Goal: Task Accomplishment & Management: Manage account settings

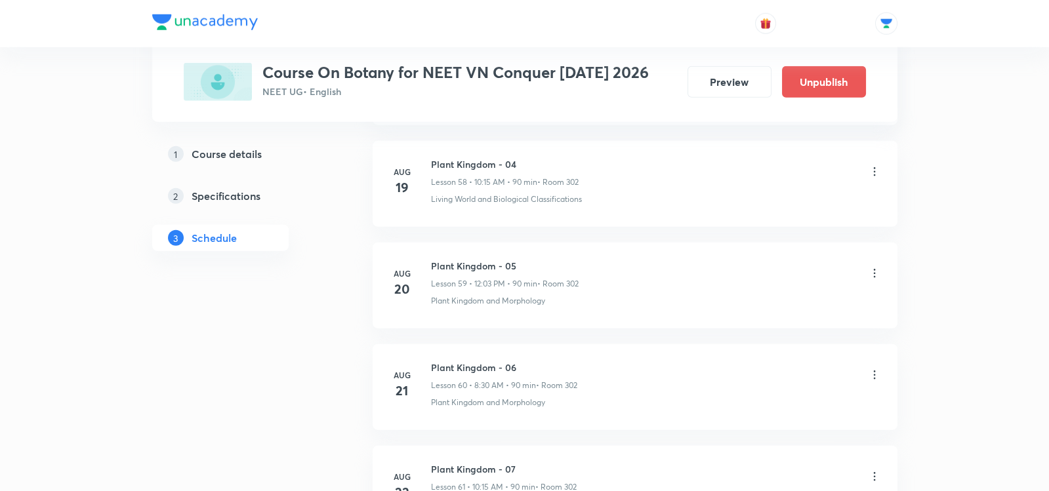
scroll to position [7632, 0]
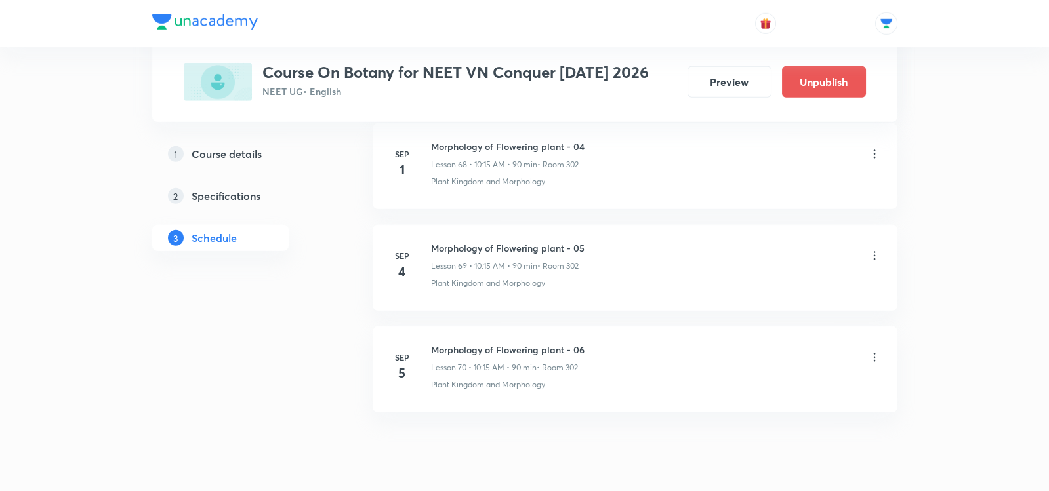
click at [872, 351] on icon at bounding box center [874, 357] width 13 height 13
click at [756, 349] on p "Edit" at bounding box center [755, 346] width 16 height 14
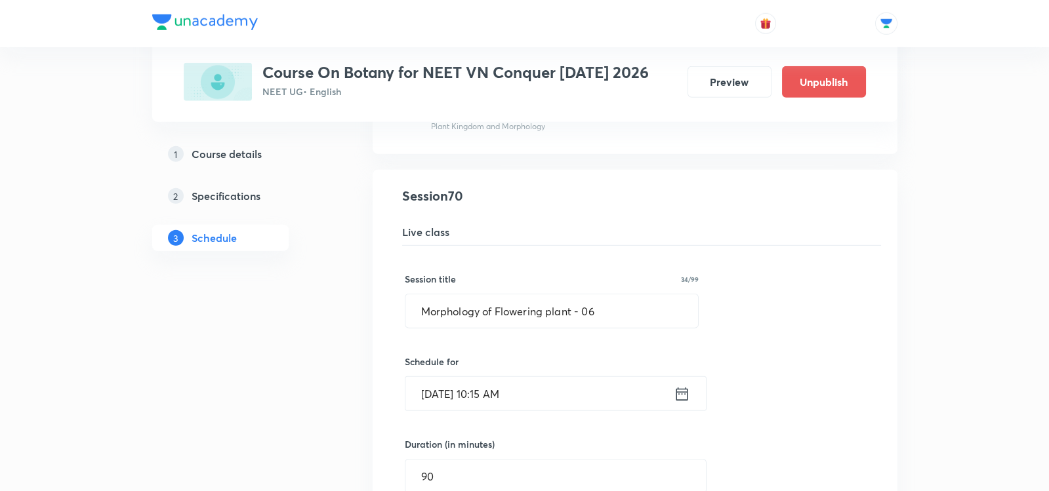
scroll to position [7112, 0]
click at [685, 388] on icon at bounding box center [682, 394] width 12 height 13
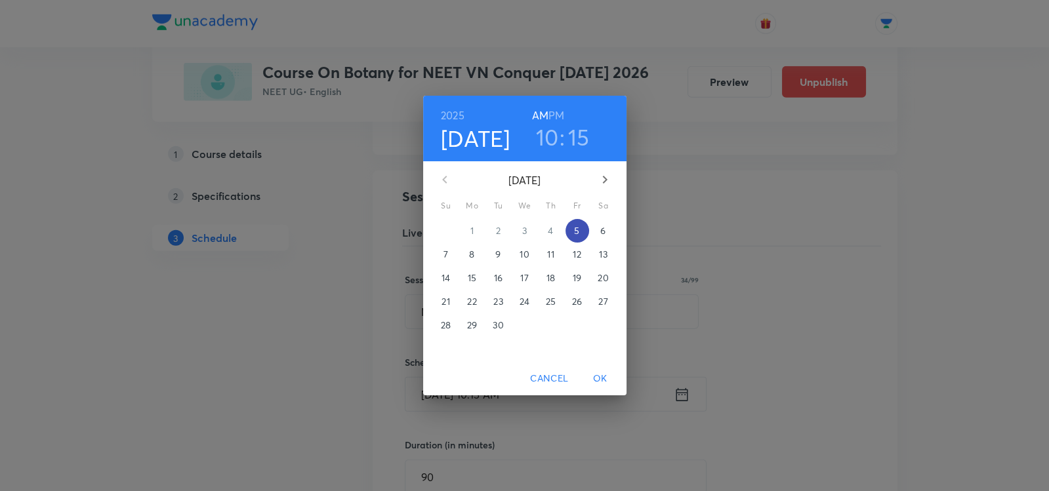
click at [581, 228] on span "5" at bounding box center [577, 230] width 24 height 13
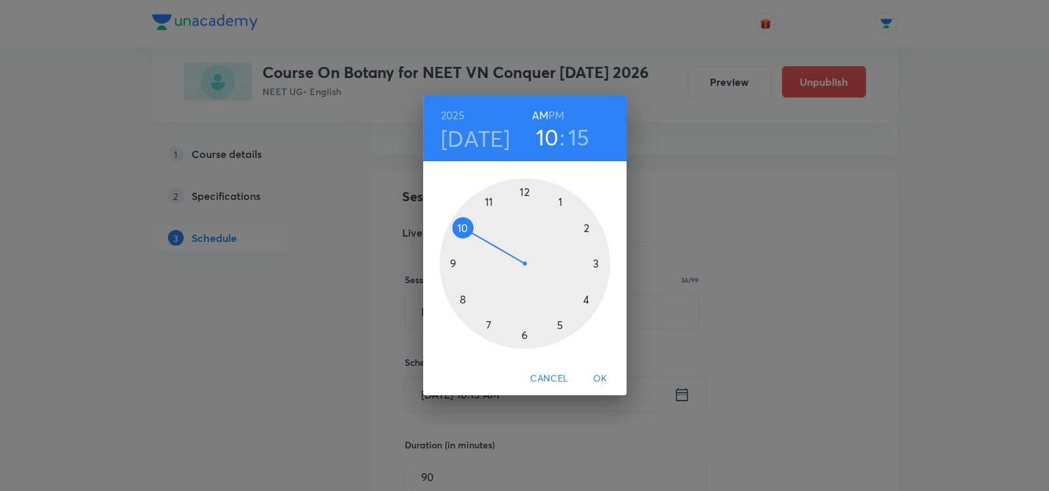
click at [464, 297] on div at bounding box center [524, 263] width 171 height 171
click at [527, 336] on div at bounding box center [524, 263] width 171 height 171
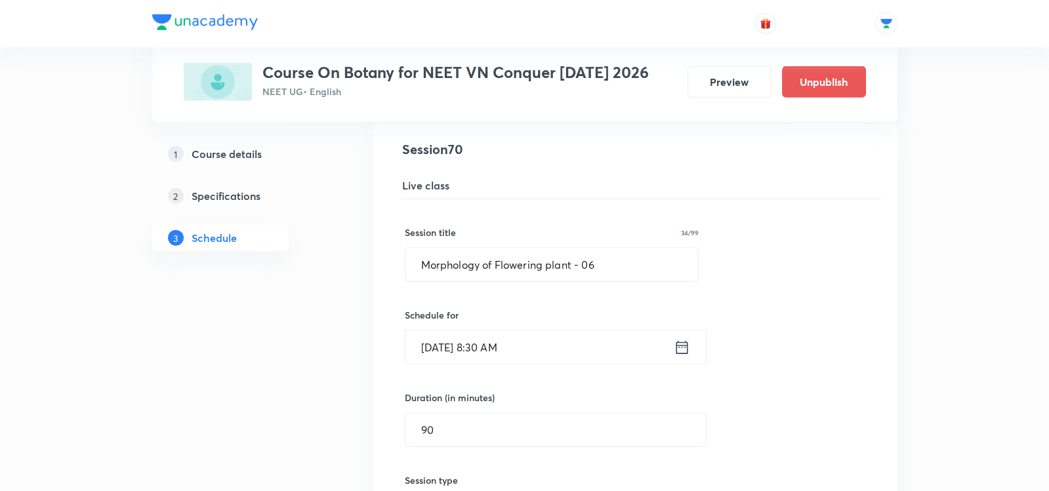
scroll to position [7174, 0]
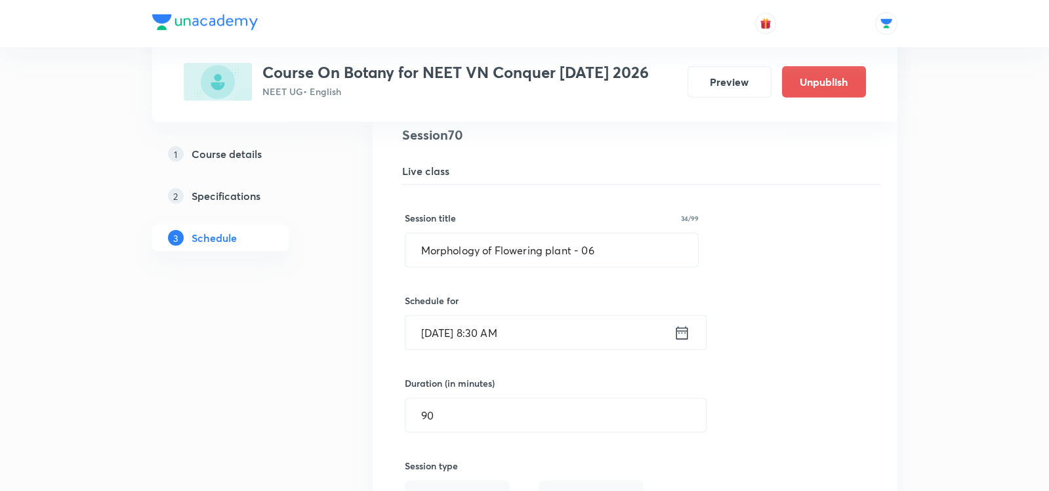
click at [680, 324] on icon at bounding box center [682, 333] width 16 height 18
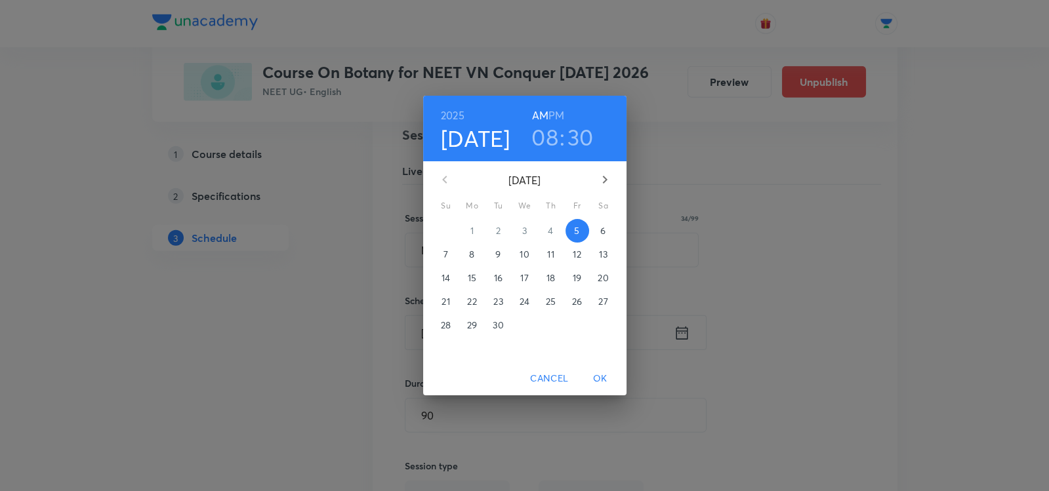
click at [577, 131] on h3 "30" at bounding box center [580, 137] width 26 height 28
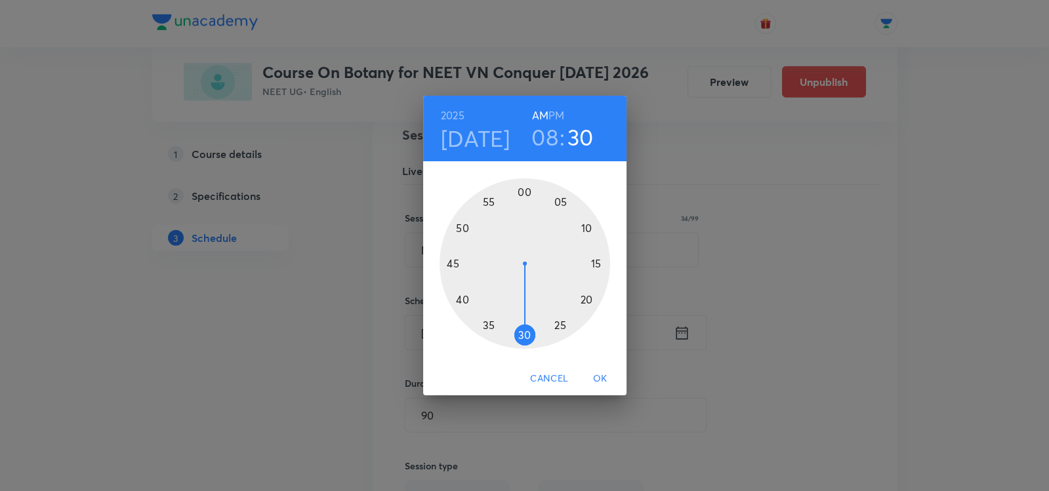
click at [450, 262] on div at bounding box center [524, 263] width 171 height 171
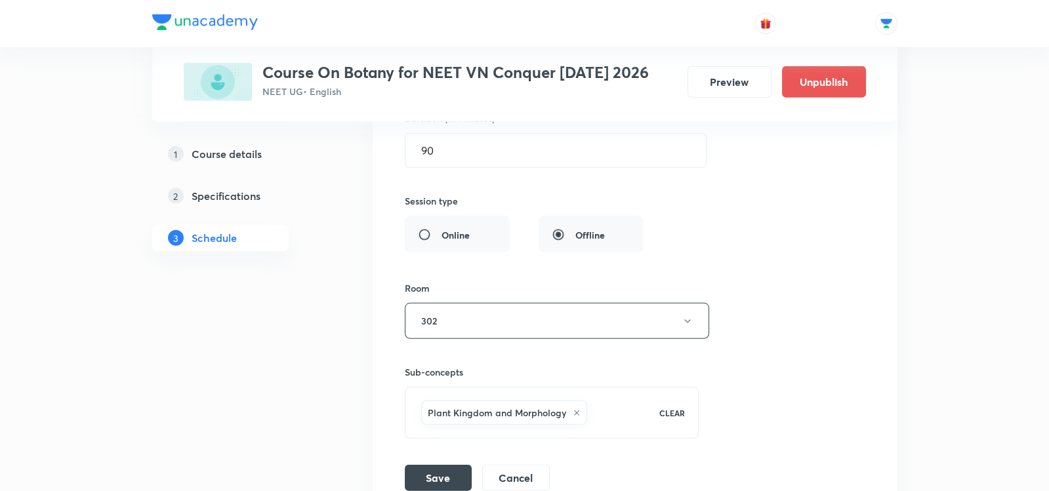
scroll to position [7532, 0]
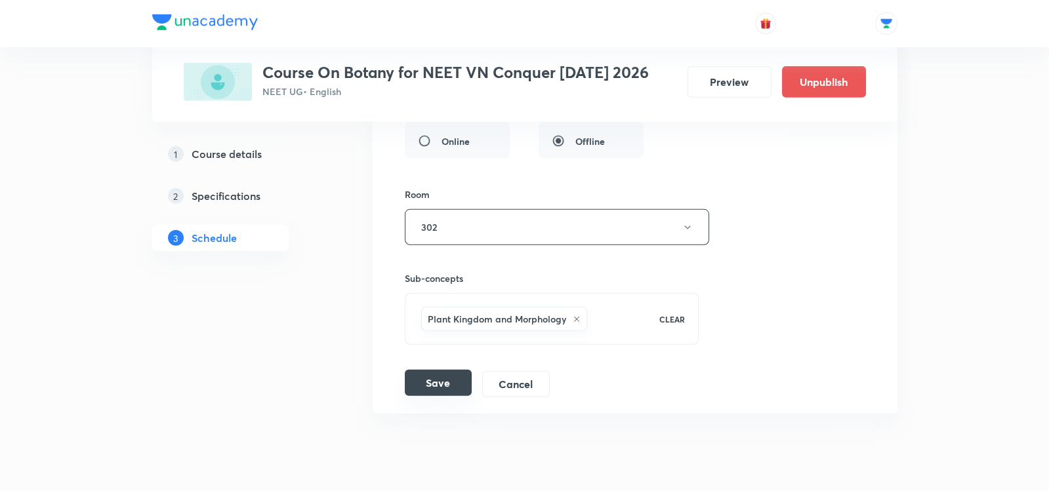
click at [449, 370] on button "Save" at bounding box center [438, 383] width 67 height 26
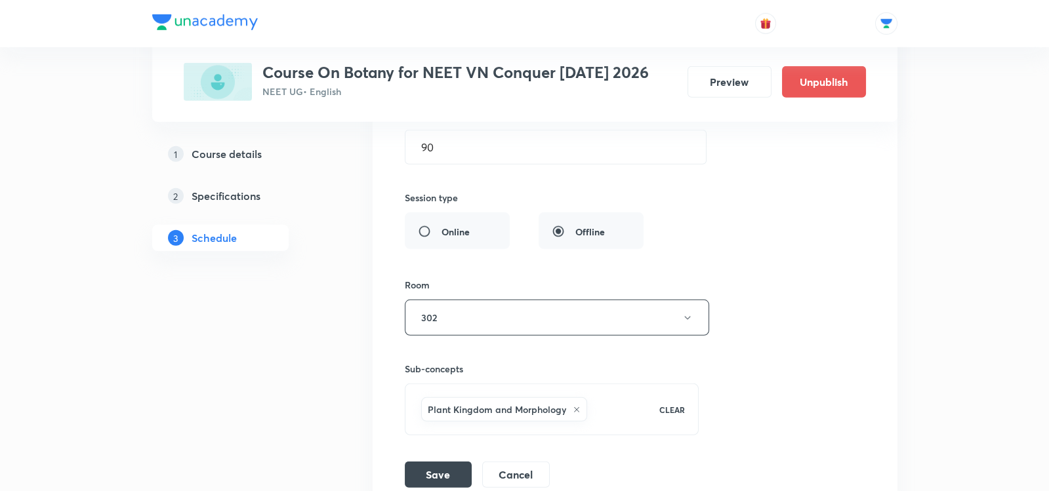
scroll to position [7441, 0]
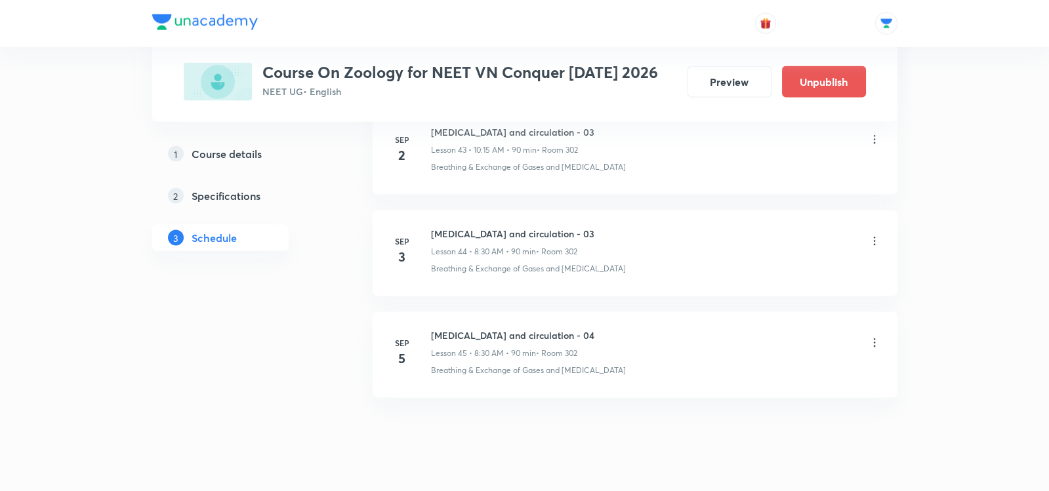
click at [872, 336] on icon at bounding box center [874, 342] width 13 height 13
click at [783, 361] on li "Delete" at bounding box center [809, 371] width 144 height 24
click at [704, 460] on button "Delete" at bounding box center [713, 463] width 115 height 31
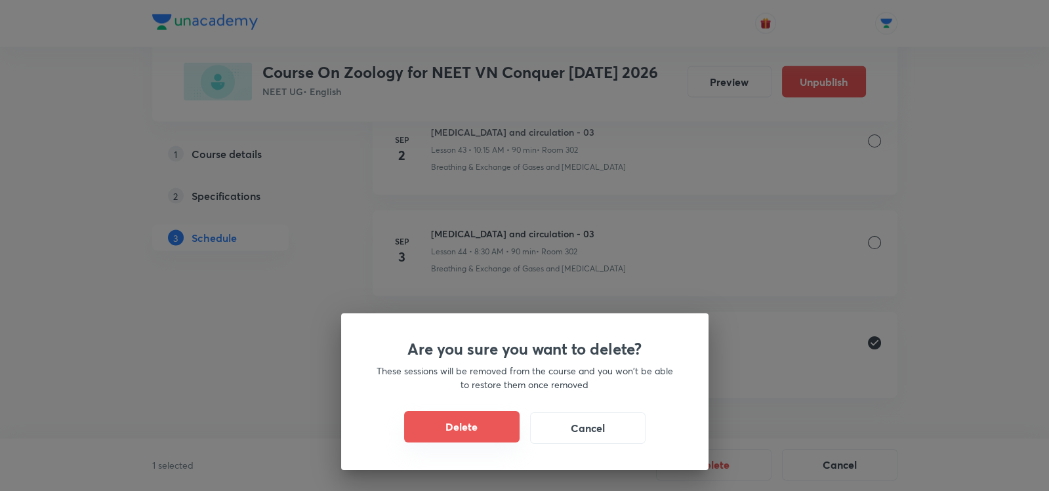
click at [474, 417] on button "Delete" at bounding box center [461, 426] width 115 height 31
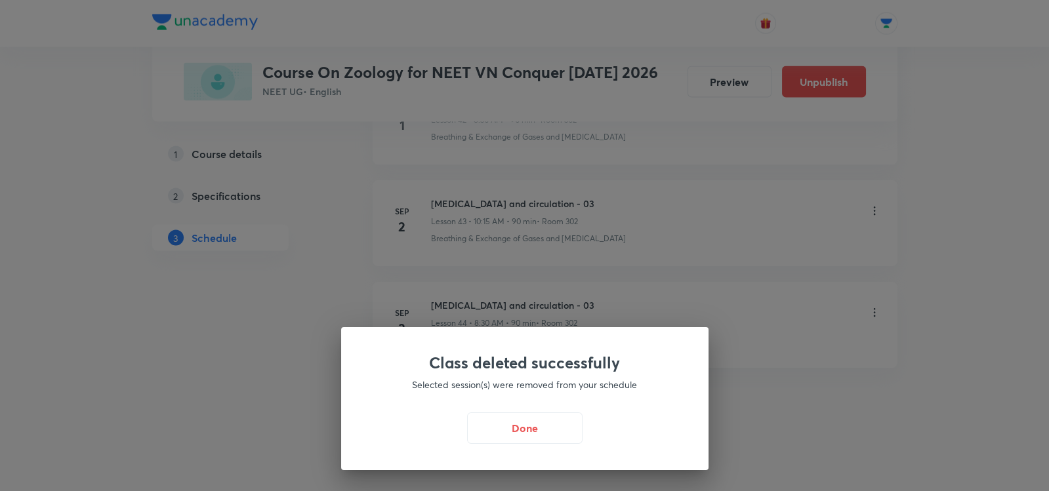
scroll to position [5004, 0]
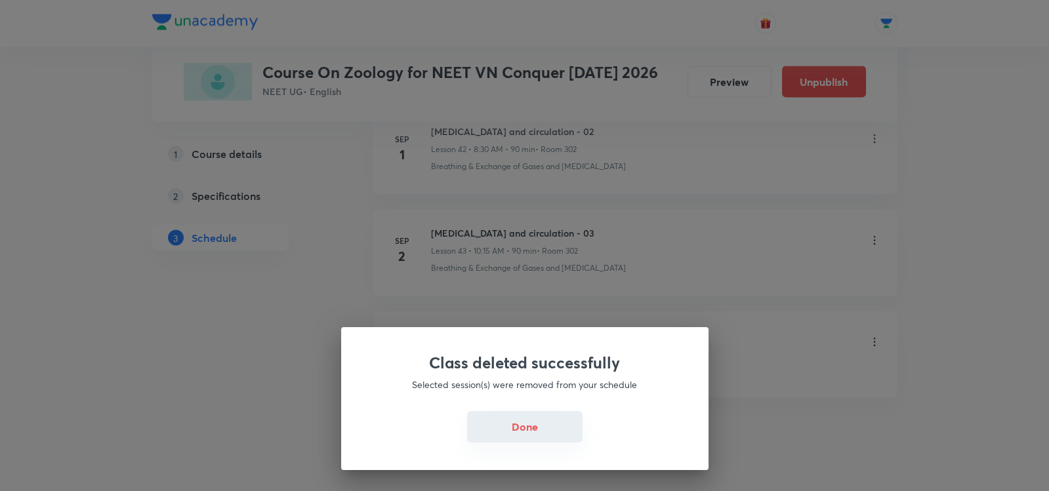
click at [491, 440] on button "Done" at bounding box center [524, 426] width 115 height 31
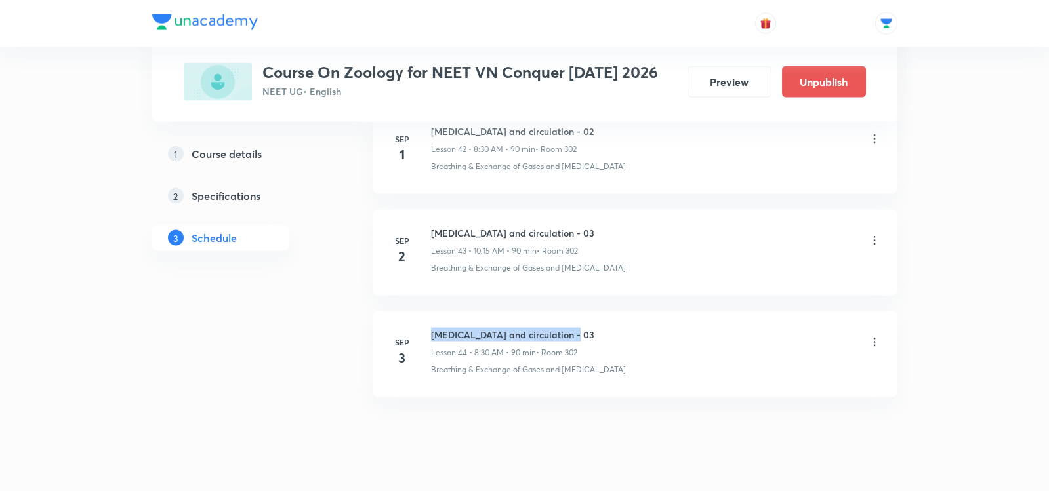
drag, startPoint x: 430, startPoint y: 306, endPoint x: 582, endPoint y: 306, distance: 151.5
click at [582, 328] on div "Body fluids and circulation - 03 Lesson 44 • 8:30 AM • 90 min • Room 302" at bounding box center [656, 343] width 450 height 31
copy h6 "[MEDICAL_DATA] and circulation - 03"
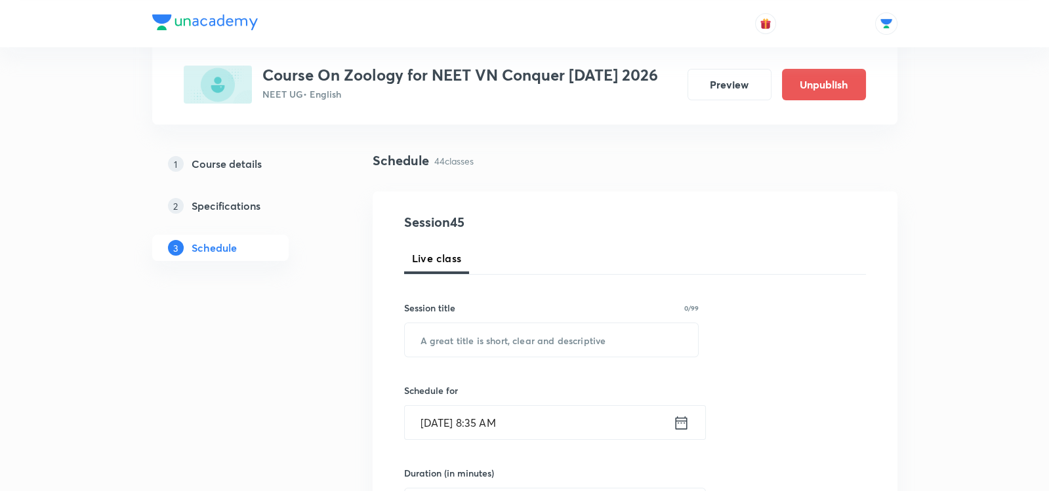
scroll to position [79, 0]
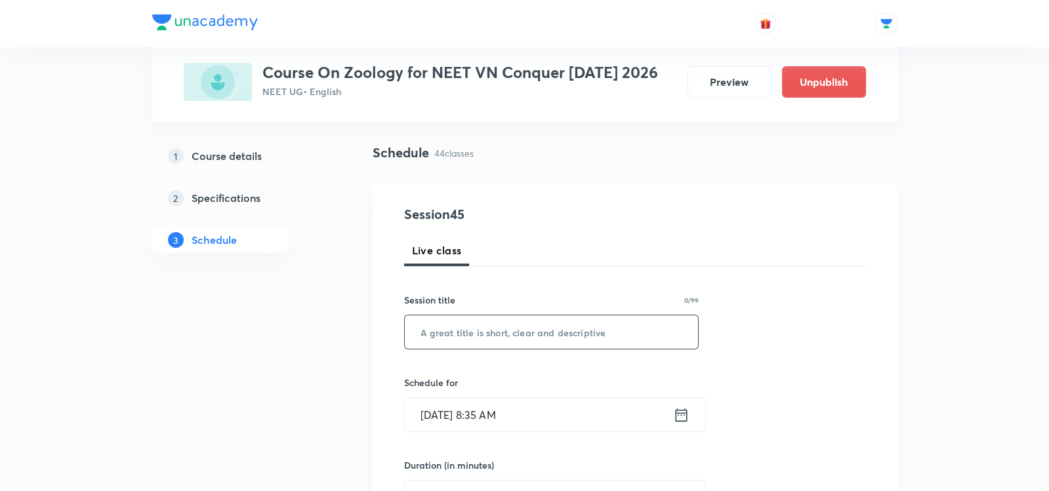
click at [535, 319] on input "text" at bounding box center [552, 331] width 294 height 33
paste input "[MEDICAL_DATA] and circulation - 03"
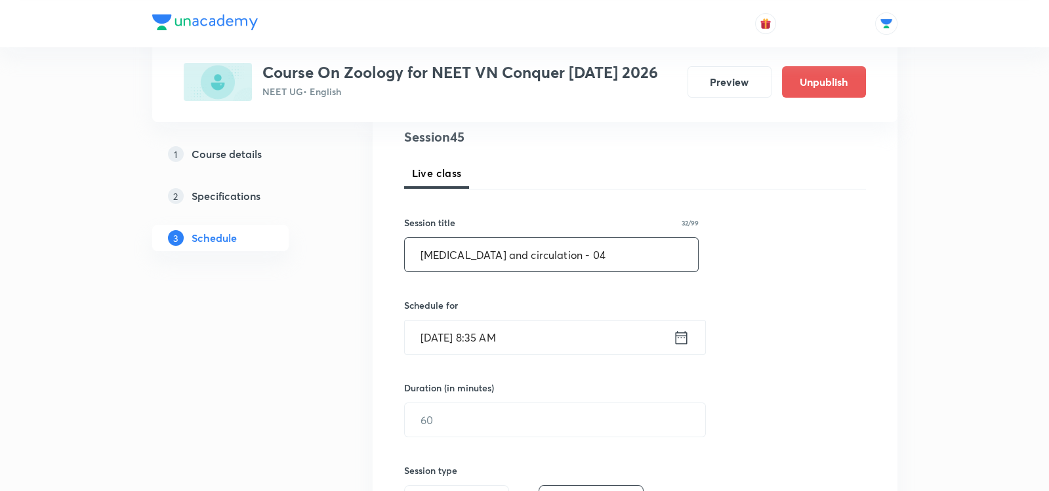
scroll to position [173, 0]
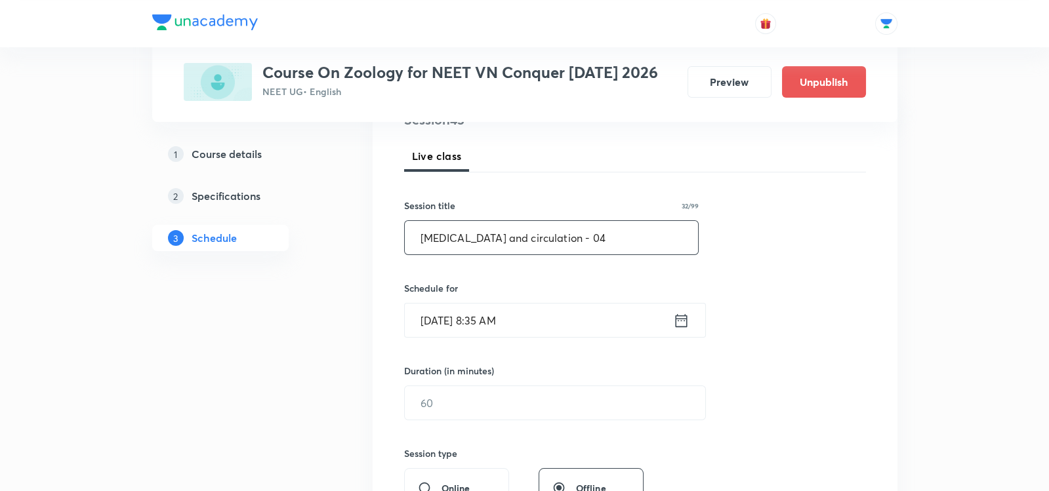
type input "[MEDICAL_DATA] and circulation - 04"
click at [678, 324] on icon at bounding box center [681, 321] width 16 height 18
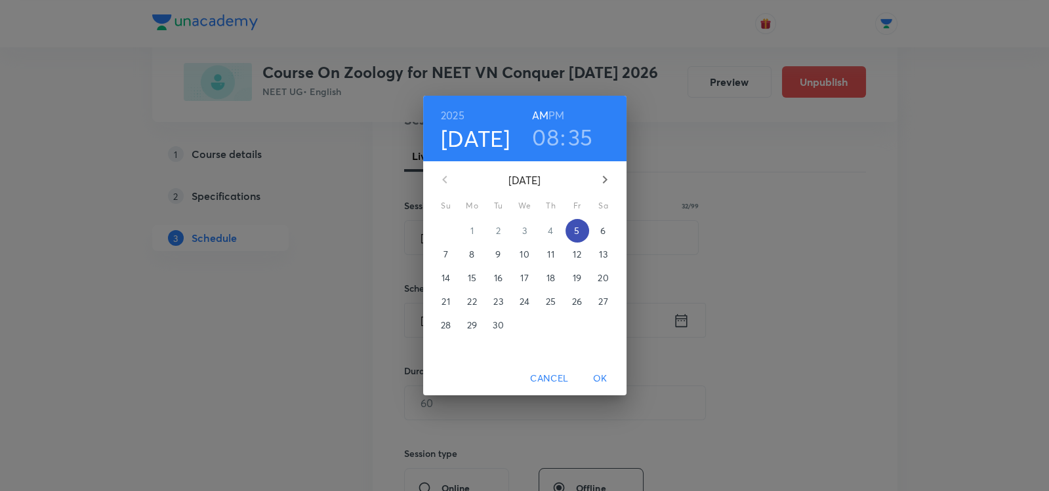
click at [572, 228] on span "5" at bounding box center [577, 230] width 24 height 13
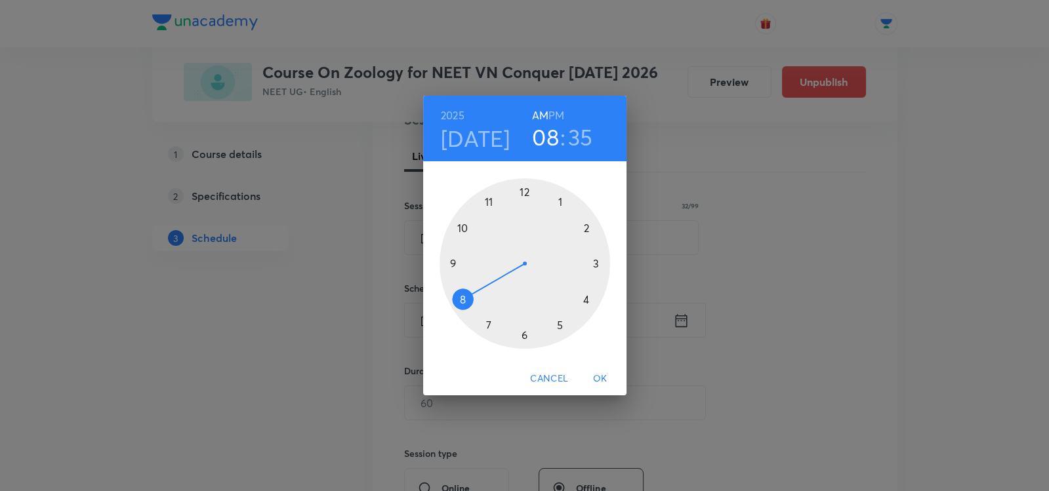
click at [460, 300] on div at bounding box center [524, 263] width 171 height 171
click at [451, 265] on div at bounding box center [524, 263] width 171 height 171
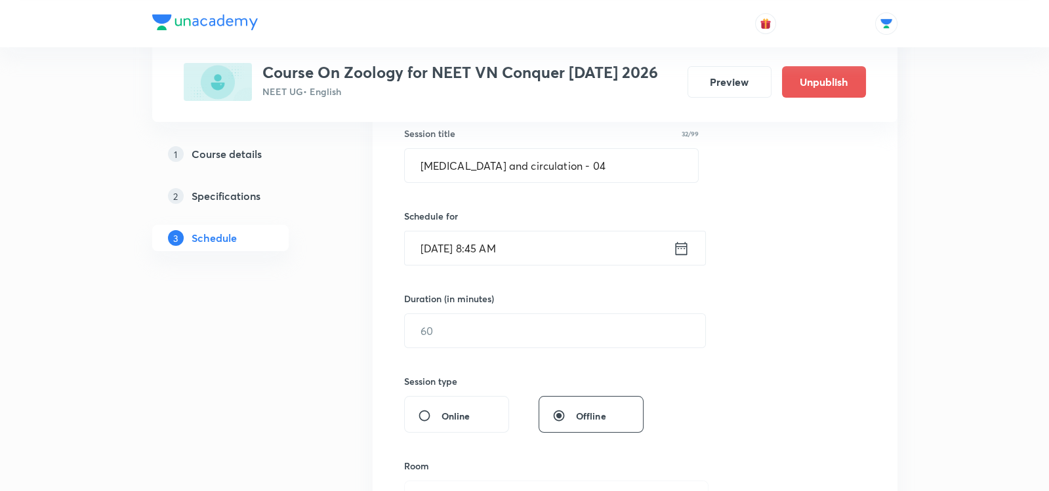
scroll to position [247, 0]
click at [438, 318] on input "text" at bounding box center [555, 328] width 300 height 33
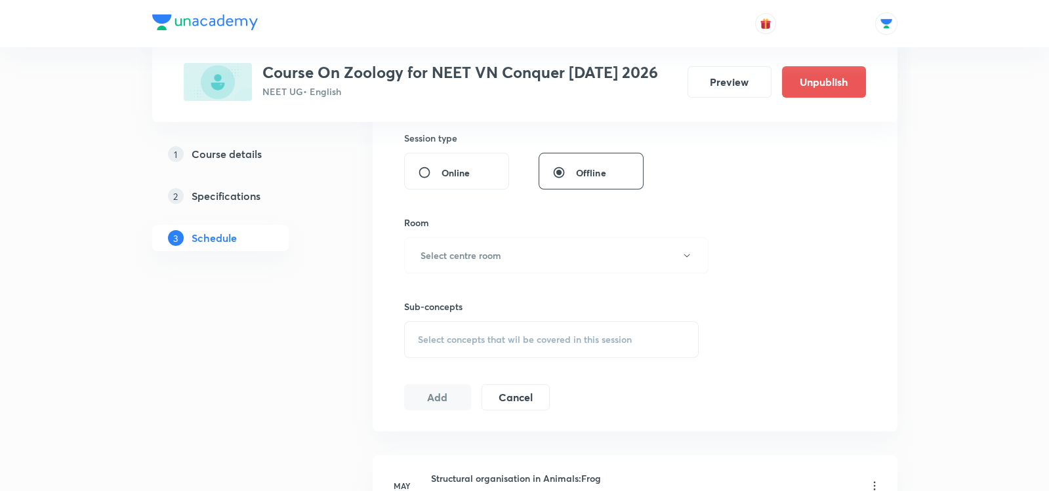
scroll to position [503, 0]
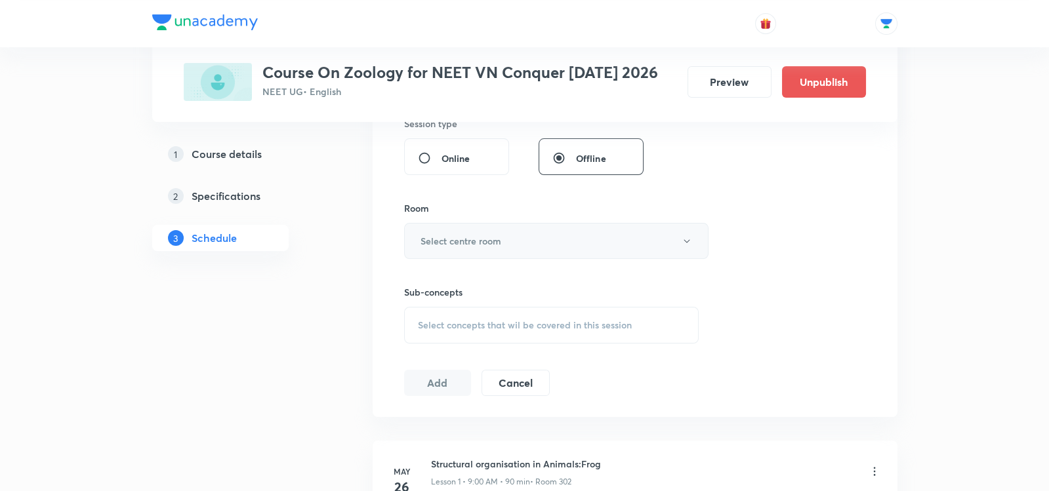
type input "90"
click at [445, 230] on button "Select centre room" at bounding box center [556, 241] width 304 height 36
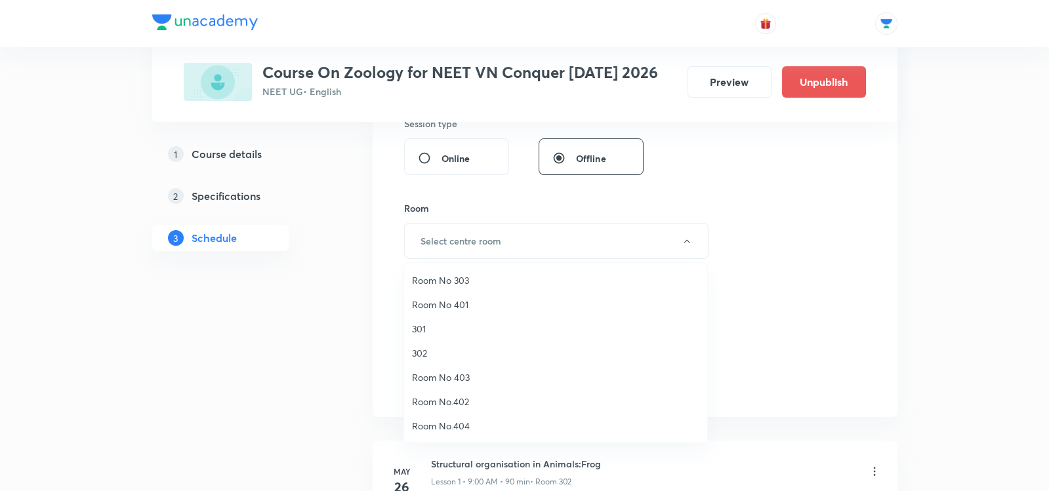
click at [422, 355] on span "302" at bounding box center [555, 353] width 287 height 14
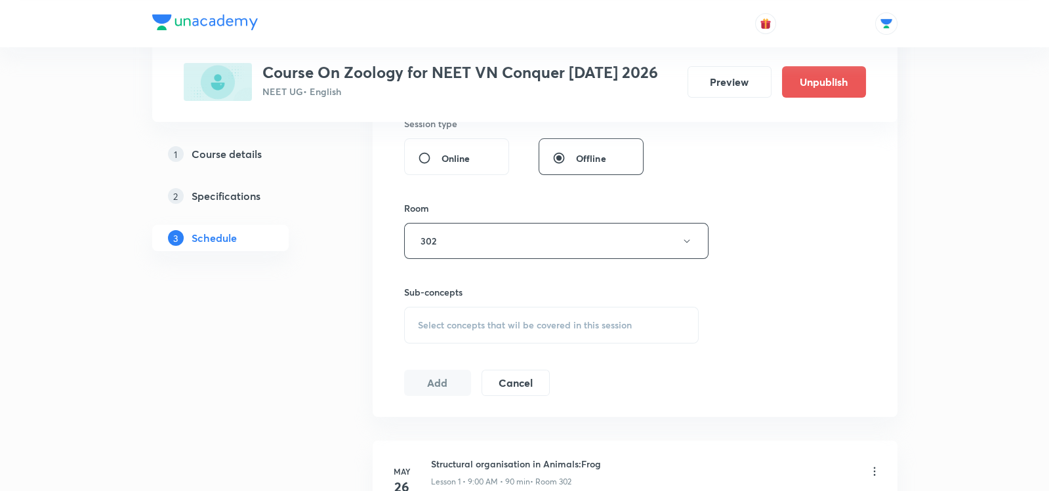
scroll to position [546, 0]
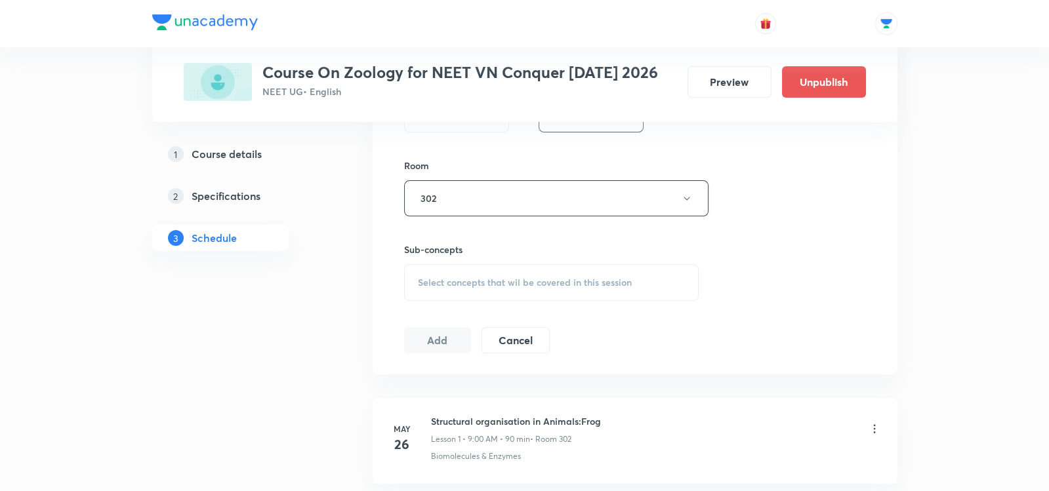
click at [426, 281] on span "Select concepts that wil be covered in this session" at bounding box center [525, 282] width 214 height 10
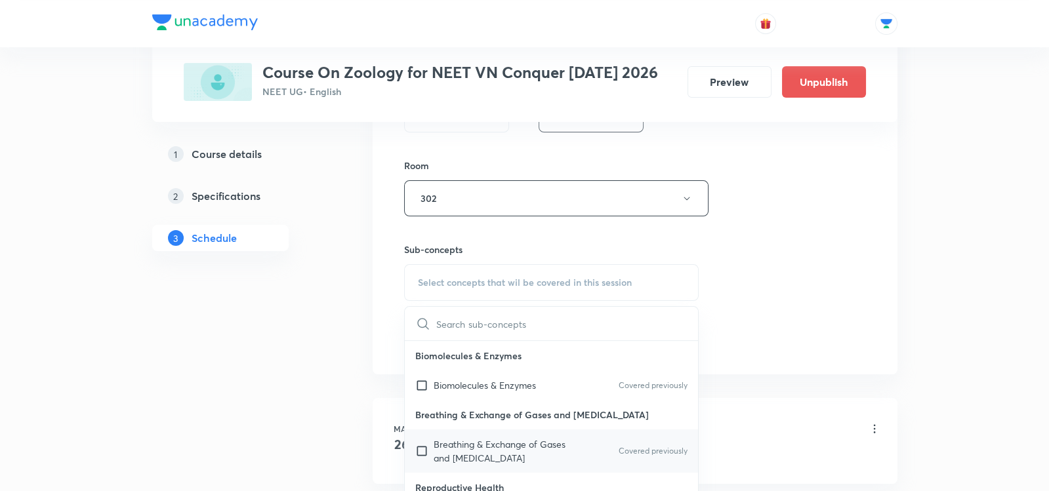
click at [424, 448] on input "checkbox" at bounding box center [424, 451] width 18 height 28
checkbox input "true"
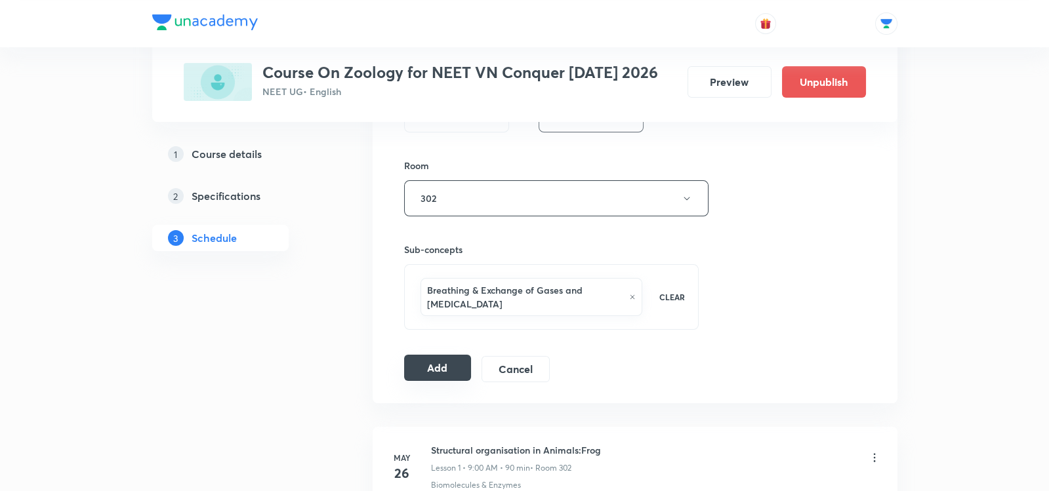
click at [432, 355] on button "Add" at bounding box center [438, 368] width 68 height 26
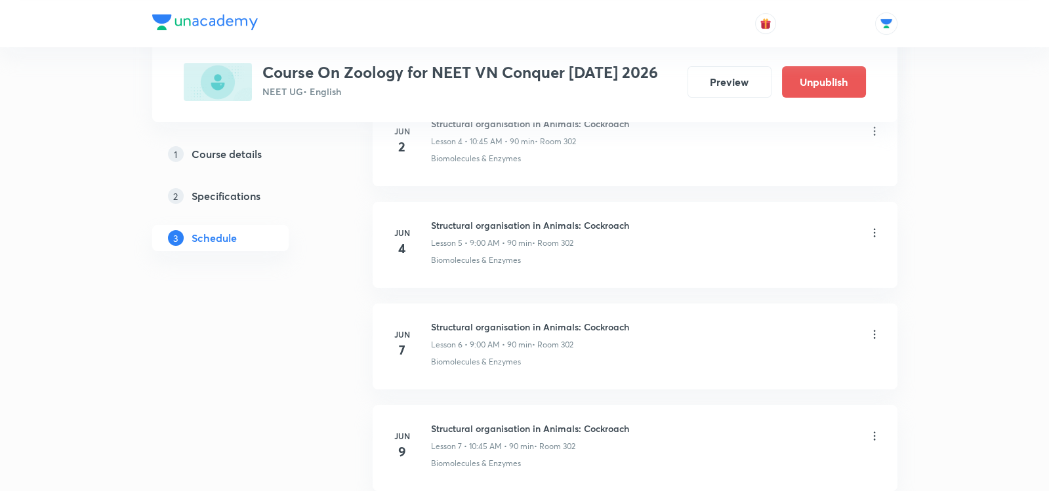
scroll to position [4505, 0]
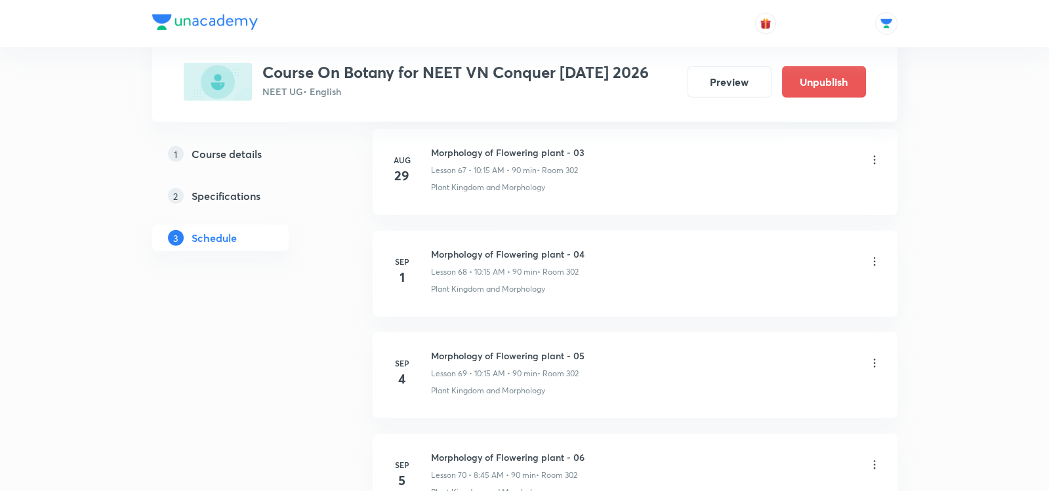
scroll to position [7632, 0]
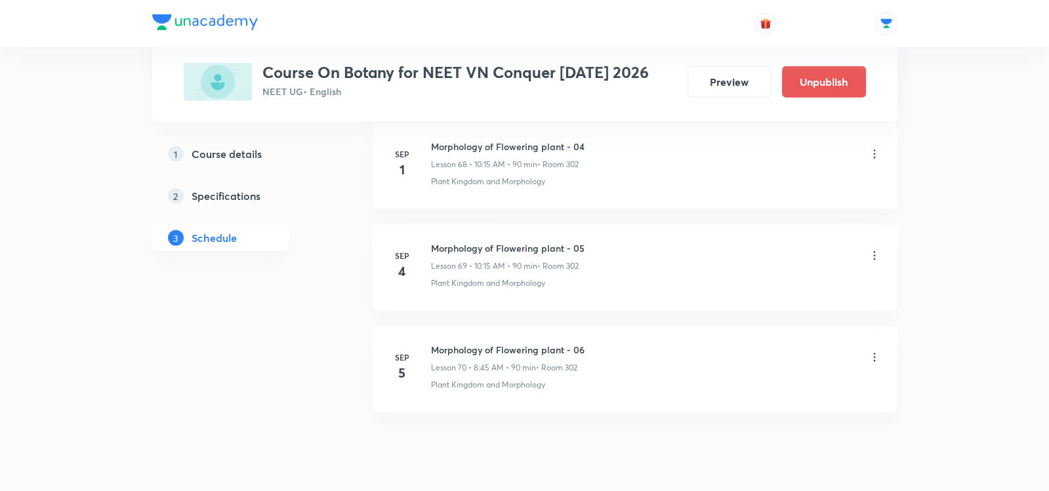
click at [875, 351] on icon at bounding box center [874, 357] width 13 height 13
click at [759, 344] on p "Edit" at bounding box center [755, 346] width 16 height 14
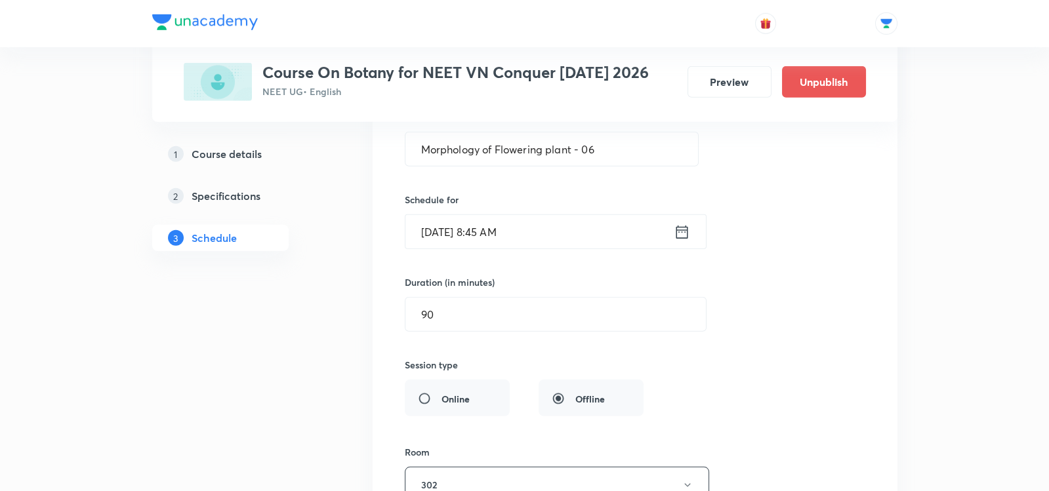
scroll to position [7241, 0]
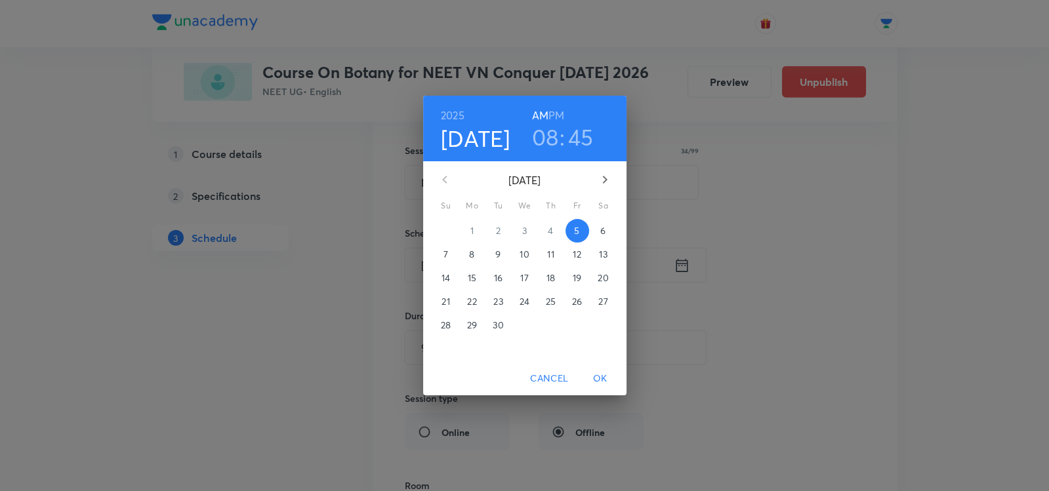
click at [549, 134] on h3 "08" at bounding box center [545, 137] width 27 height 28
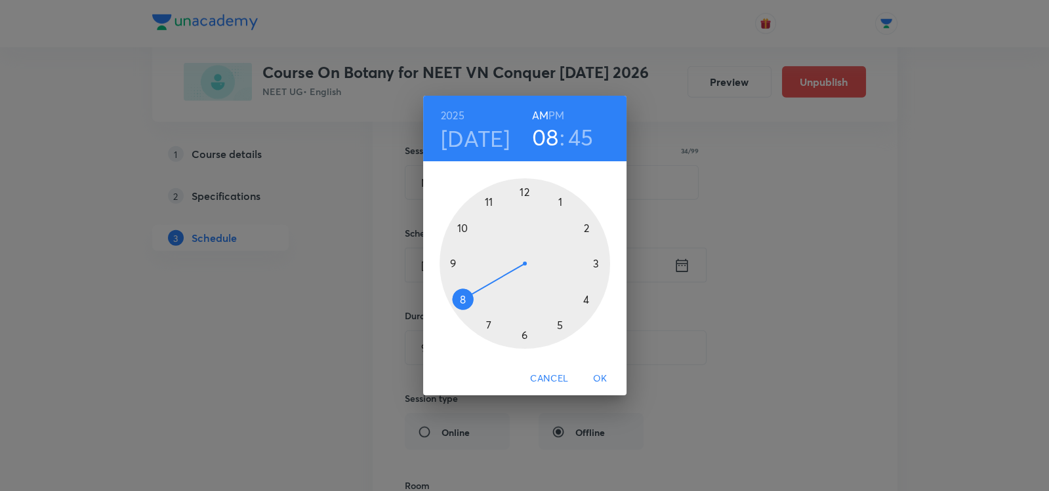
click at [466, 228] on div at bounding box center [524, 263] width 171 height 171
click at [524, 342] on div at bounding box center [524, 263] width 171 height 171
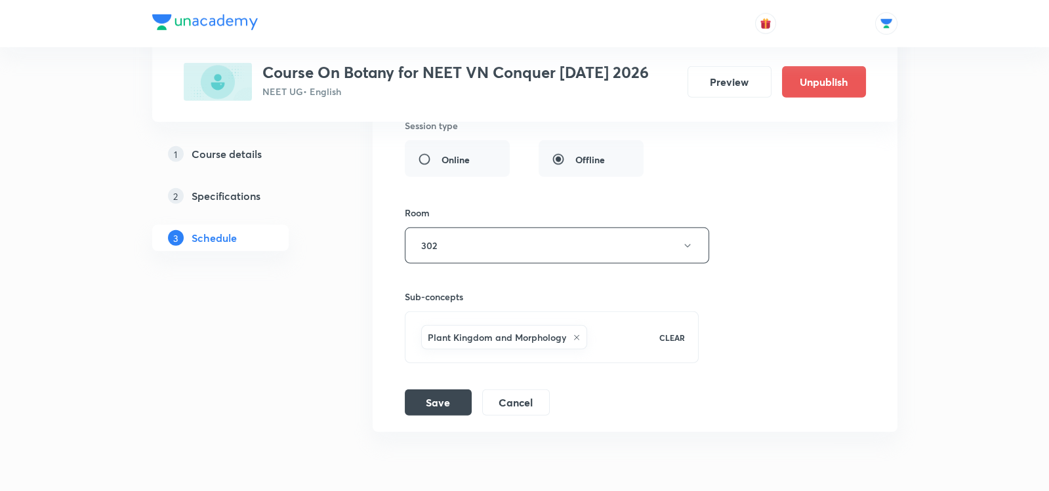
scroll to position [7532, 0]
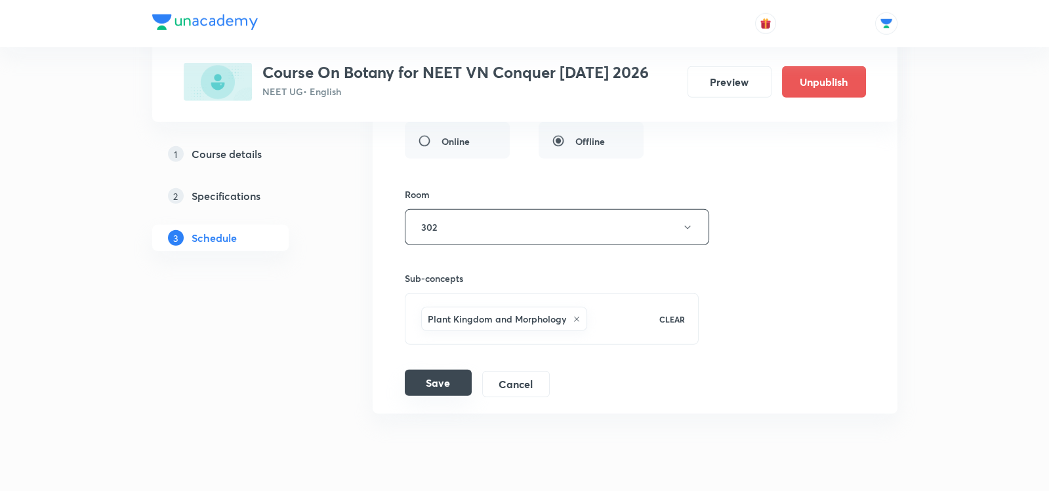
click at [420, 370] on button "Save" at bounding box center [438, 383] width 67 height 26
